Goal: Task Accomplishment & Management: Manage account settings

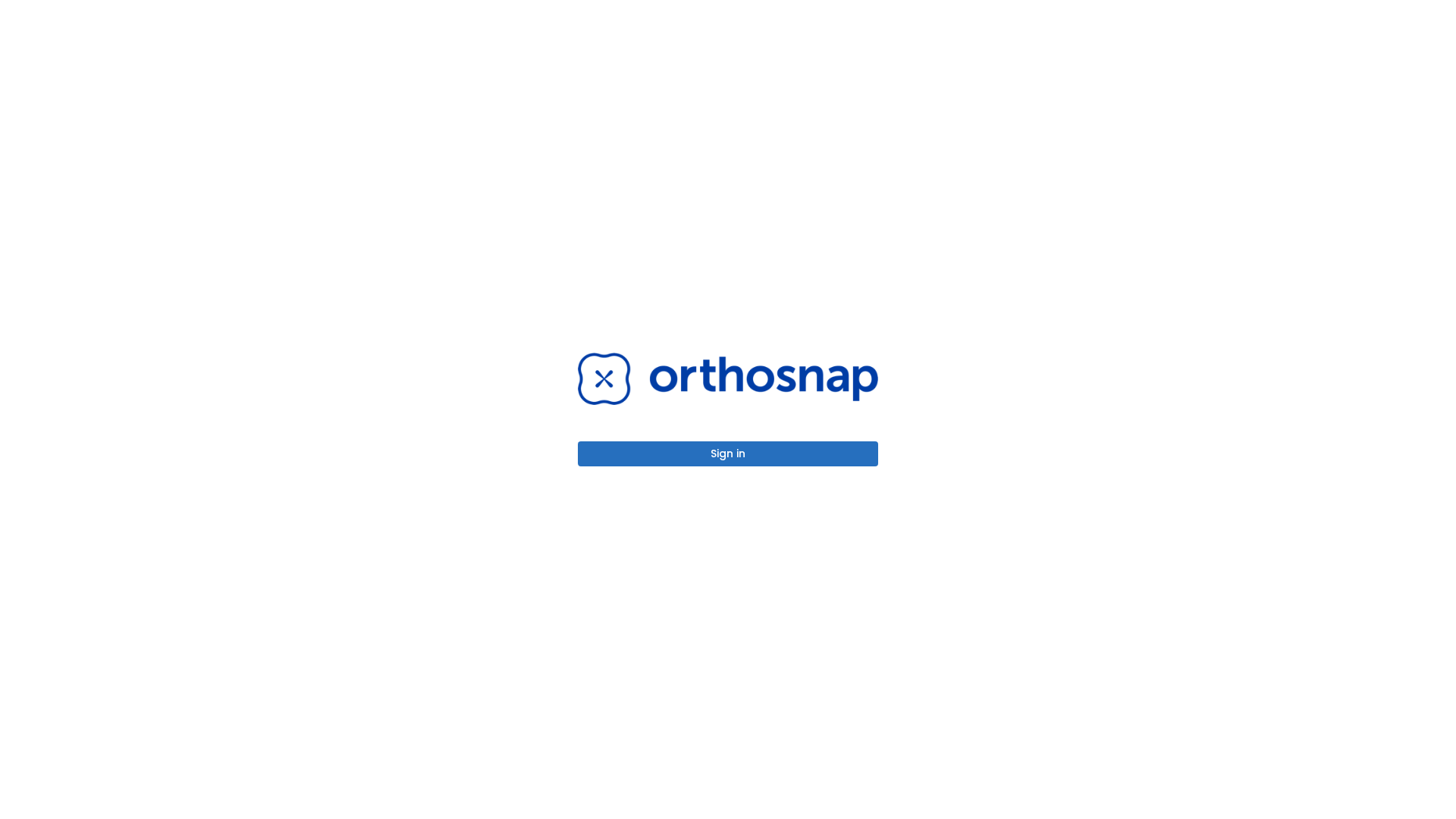
click at [728, 454] on button "Sign in" at bounding box center [727, 454] width 300 height 25
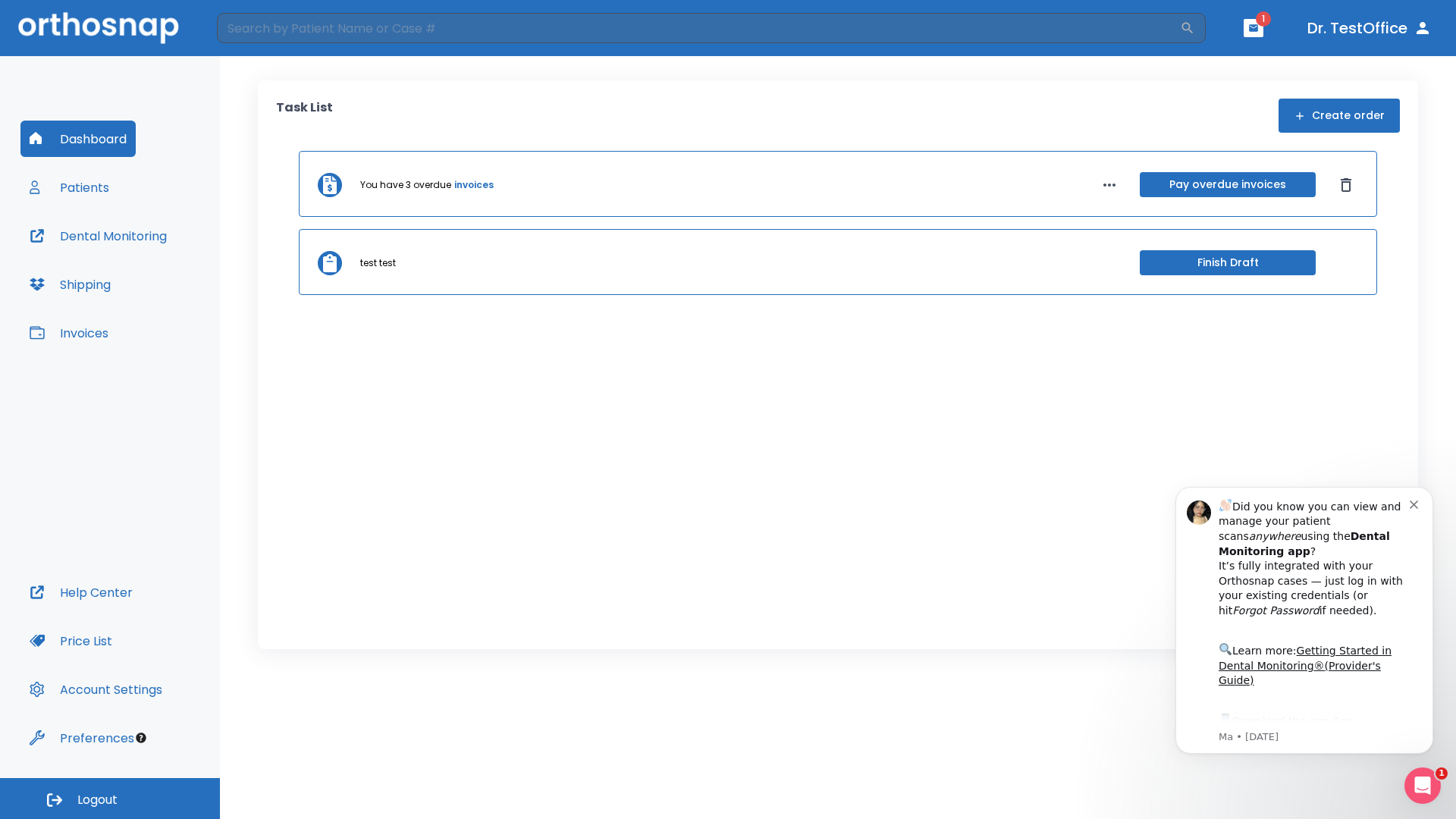
click at [110, 798] on span "Logout" at bounding box center [98, 800] width 40 height 17
